Goal: Task Accomplishment & Management: Manage account settings

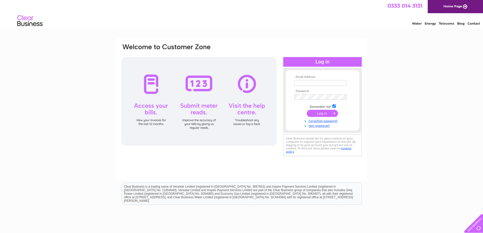
type input "emeraldinnsltd@gmail.com"
click at [325, 113] on input "submit" at bounding box center [322, 113] width 31 height 7
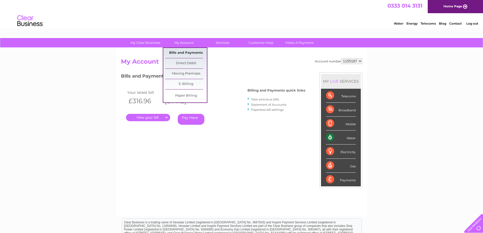
click at [186, 52] on link "Bills and Payments" at bounding box center [186, 53] width 42 height 10
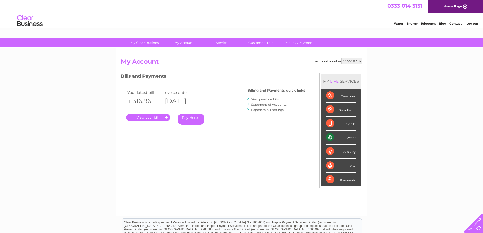
click at [155, 115] on link "." at bounding box center [148, 117] width 44 height 7
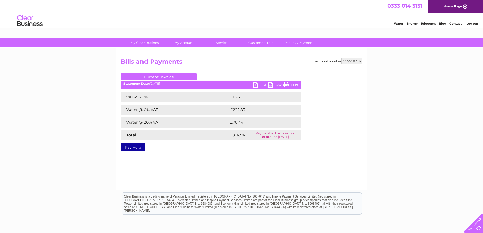
click at [259, 85] on link "PDF" at bounding box center [260, 85] width 15 height 7
